Goal: Task Accomplishment & Management: Use online tool/utility

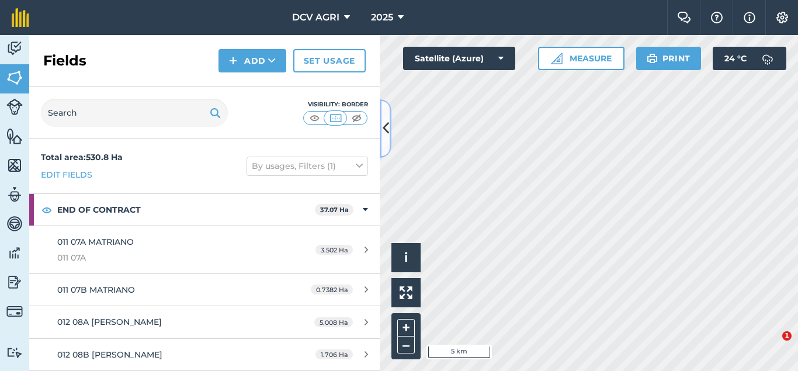
click at [389, 138] on button at bounding box center [386, 128] width 12 height 58
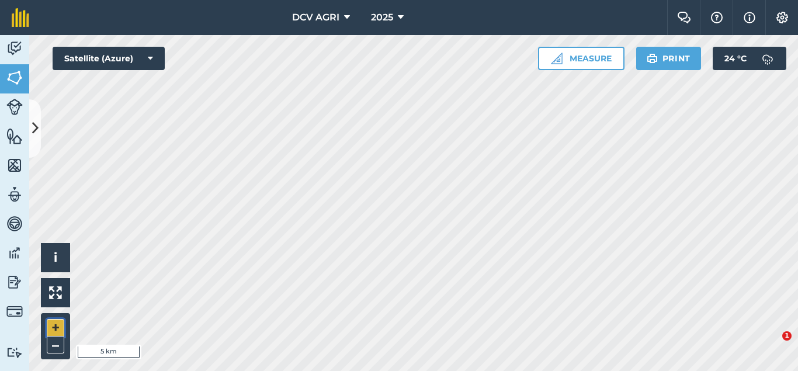
click at [57, 325] on button "+" at bounding box center [56, 328] width 18 height 18
click at [52, 332] on button "+" at bounding box center [56, 328] width 18 height 18
click at [61, 328] on button "+" at bounding box center [56, 328] width 18 height 18
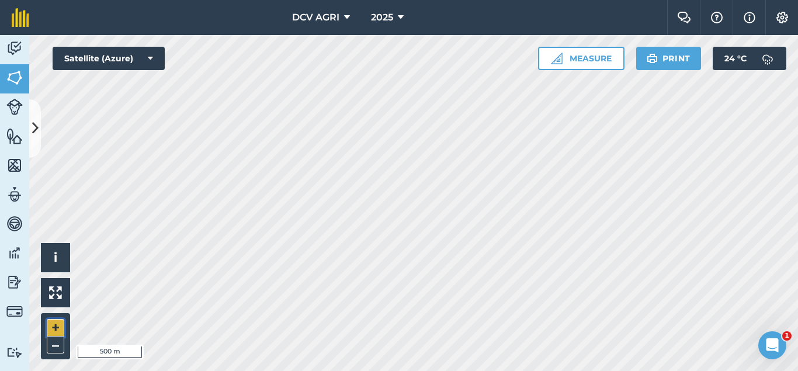
click at [61, 328] on button "+" at bounding box center [56, 328] width 18 height 18
click at [57, 329] on button "+" at bounding box center [56, 328] width 18 height 18
click at [57, 343] on button "–" at bounding box center [56, 344] width 18 height 17
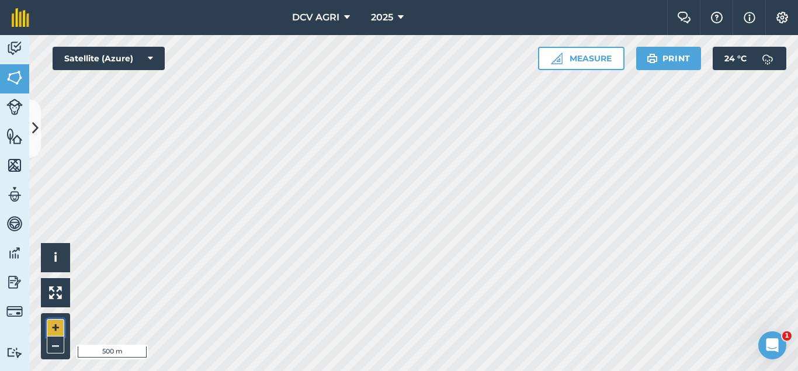
click at [60, 324] on button "+" at bounding box center [56, 328] width 18 height 18
click at [61, 344] on button "–" at bounding box center [56, 344] width 18 height 17
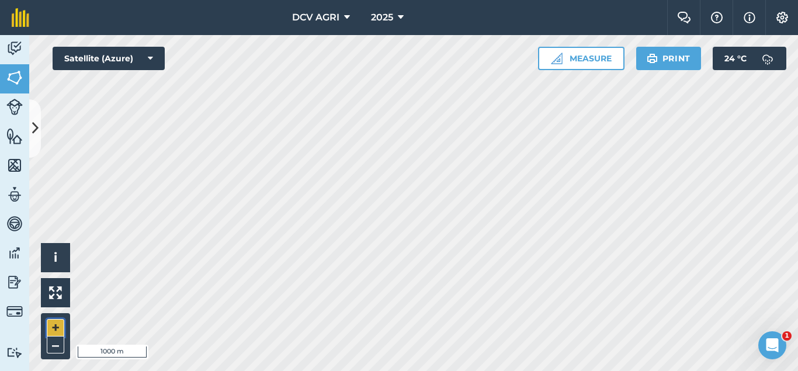
click at [49, 332] on button "+" at bounding box center [56, 328] width 18 height 18
click at [57, 328] on button "+" at bounding box center [56, 328] width 18 height 18
click at [61, 342] on button "–" at bounding box center [56, 344] width 18 height 17
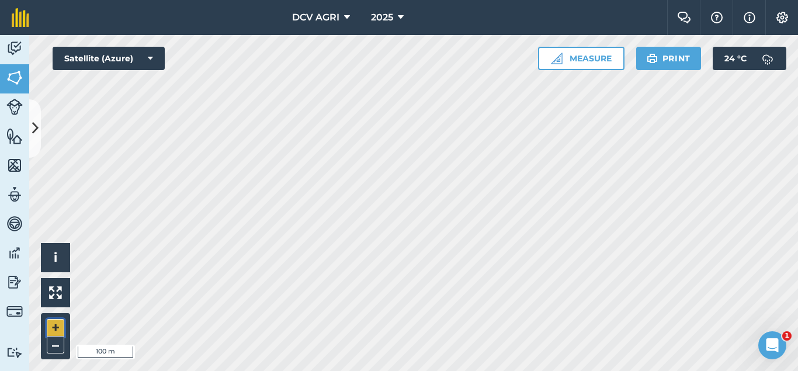
click at [57, 324] on button "+" at bounding box center [56, 328] width 18 height 18
click at [59, 339] on button "–" at bounding box center [56, 344] width 18 height 17
click at [56, 325] on button "+" at bounding box center [56, 328] width 18 height 18
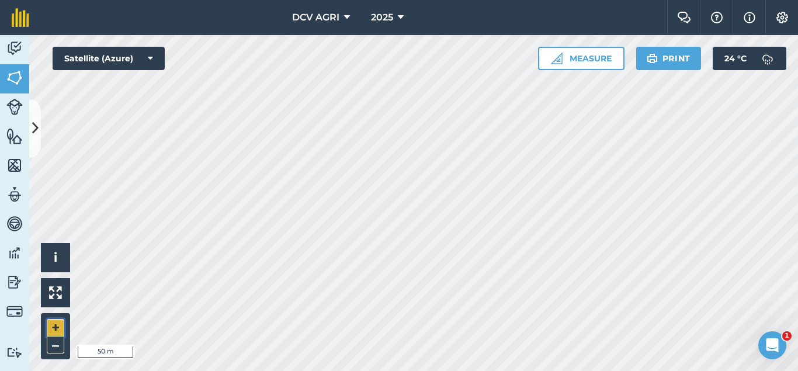
click at [48, 327] on button "+" at bounding box center [56, 328] width 18 height 18
click at [53, 346] on button "–" at bounding box center [56, 344] width 18 height 17
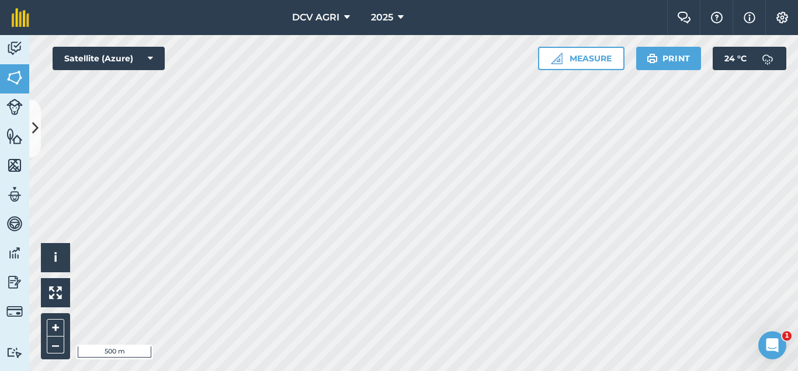
click at [379, 30] on div "DCV AGRI 2025 Farm Chat Help Info Settings DCV AGRI - 2025 Reproduced with the …" at bounding box center [399, 185] width 798 height 371
click at [371, 34] on div "DCV AGRI 2025 Farm Chat Help Info Settings DCV AGRI - 2025 Reproduced with the …" at bounding box center [399, 185] width 798 height 371
click at [494, 12] on div "DCV AGRI 2025 Farm Chat Help Info Settings DCV AGRI - 2025 Reproduced with the …" at bounding box center [399, 185] width 798 height 371
click at [55, 326] on button "+" at bounding box center [56, 328] width 18 height 18
click at [381, 14] on div "DCV AGRI 2025 Farm Chat Help Info Settings DCV AGRI - 2025 Reproduced with the …" at bounding box center [399, 185] width 798 height 371
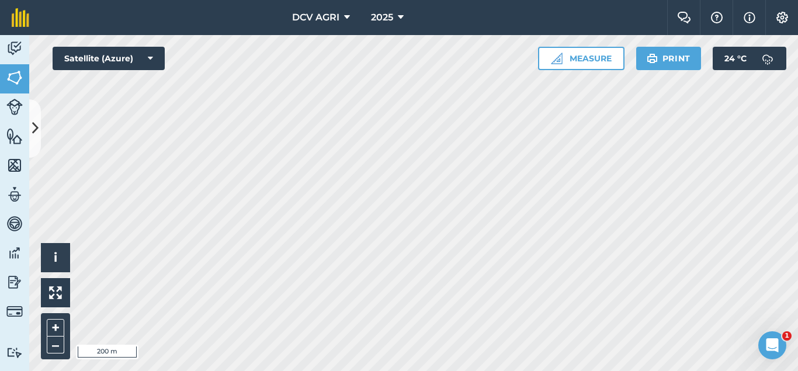
click at [240, 20] on div "DCV AGRI 2025 Farm Chat Help Info Settings DCV AGRI - 2025 Reproduced with the …" at bounding box center [399, 185] width 798 height 371
click at [347, 12] on div "DCV AGRI 2025 Farm Chat Help Info Settings DCV AGRI - 2025 Reproduced with the …" at bounding box center [399, 185] width 798 height 371
click at [55, 339] on button "–" at bounding box center [56, 344] width 18 height 17
click at [54, 324] on button "+" at bounding box center [56, 328] width 18 height 18
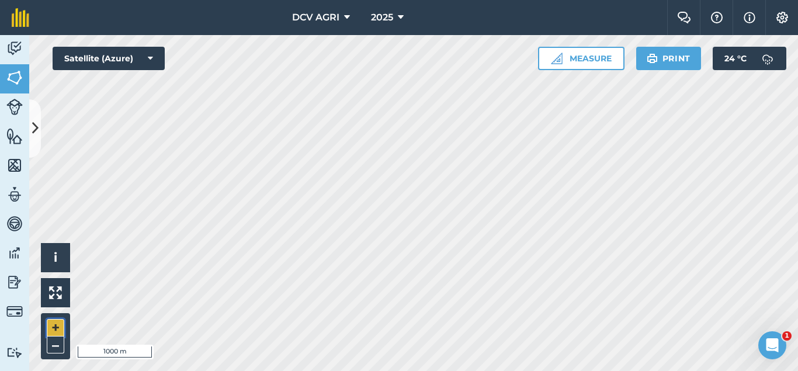
click at [54, 324] on button "+" at bounding box center [56, 328] width 18 height 18
click at [54, 323] on button "+" at bounding box center [56, 328] width 18 height 18
click at [55, 325] on button "+" at bounding box center [56, 328] width 18 height 18
click at [55, 344] on button "–" at bounding box center [56, 344] width 18 height 17
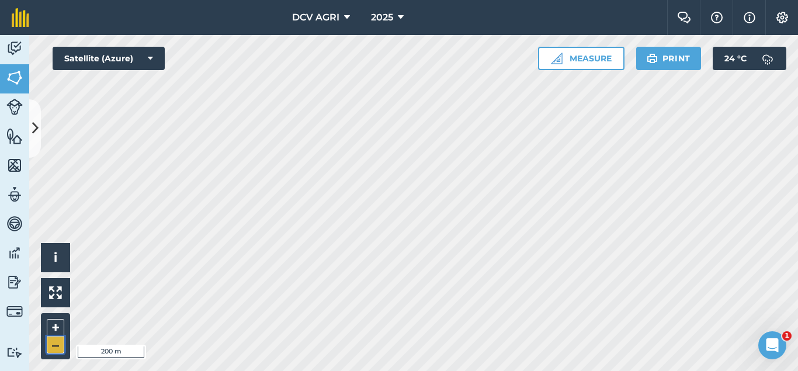
click at [55, 344] on button "–" at bounding box center [56, 344] width 18 height 17
click at [60, 326] on button "+" at bounding box center [56, 328] width 18 height 18
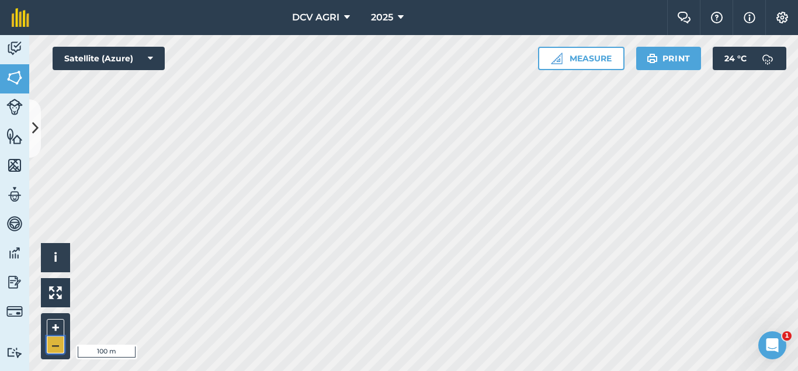
click at [56, 346] on button "–" at bounding box center [56, 344] width 18 height 17
click at [59, 333] on button "+" at bounding box center [56, 328] width 18 height 18
click at [63, 324] on button "+" at bounding box center [56, 328] width 18 height 18
click at [51, 342] on button "–" at bounding box center [56, 344] width 18 height 17
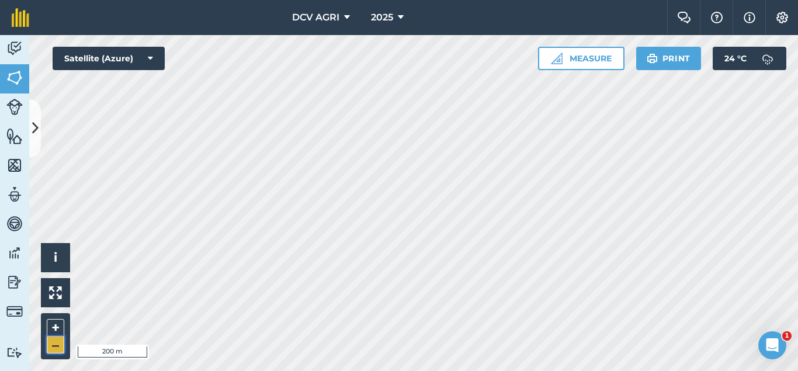
click at [51, 342] on button "–" at bounding box center [56, 344] width 18 height 17
click at [50, 328] on button "+" at bounding box center [56, 328] width 18 height 18
click at [50, 325] on button "+" at bounding box center [56, 328] width 18 height 18
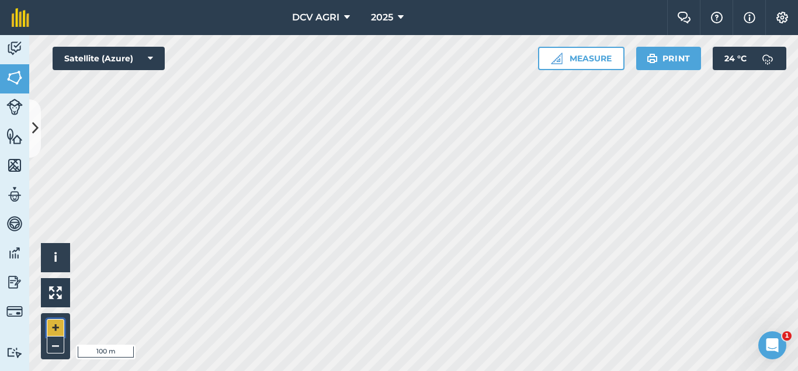
click at [50, 325] on button "+" at bounding box center [56, 328] width 18 height 18
click at [63, 323] on button "+" at bounding box center [56, 328] width 18 height 18
click at [47, 343] on button "–" at bounding box center [56, 344] width 18 height 17
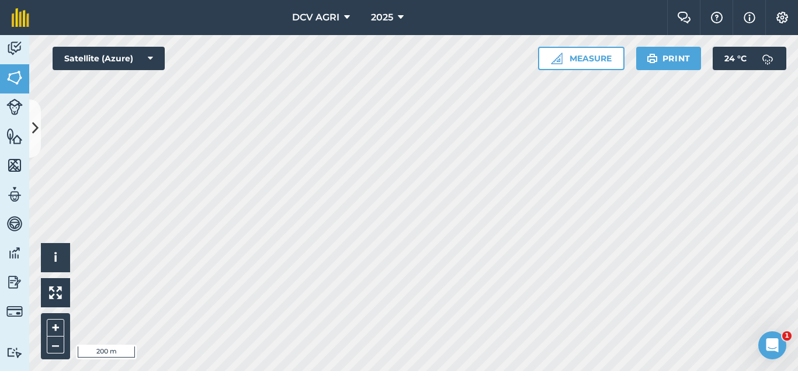
click at [377, 17] on div "DCV AGRI 2025 Farm Chat Help Info Settings DCV AGRI - 2025 Reproduced with the …" at bounding box center [399, 185] width 798 height 371
click at [60, 346] on button "–" at bounding box center [56, 344] width 18 height 17
click at [55, 324] on button "+" at bounding box center [56, 328] width 18 height 18
click at [53, 330] on button "+" at bounding box center [56, 328] width 18 height 18
